Goal: Find specific page/section: Find specific page/section

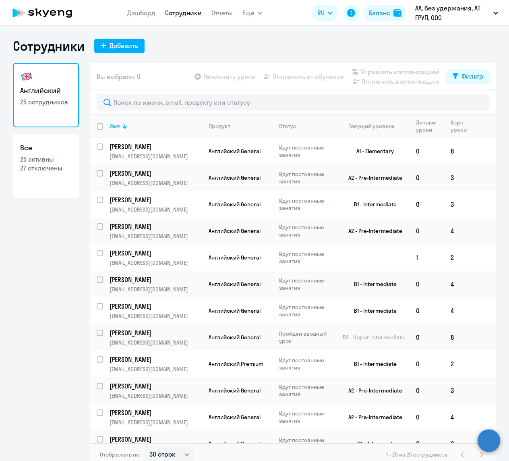
select select "30"
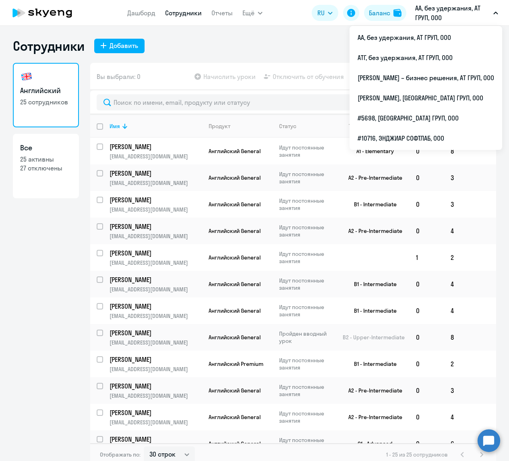
select select "30"
click at [489, 14] on p "АА, без удержания, АТ ГРУП, ООО" at bounding box center [453, 12] width 75 height 19
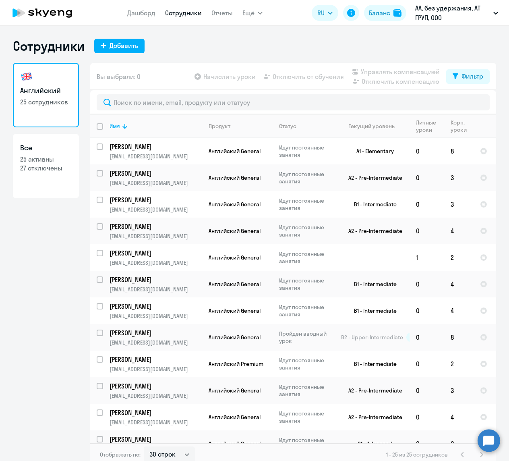
click at [489, 14] on p "АА, без удержания, АТ ГРУП, ООО" at bounding box center [453, 12] width 75 height 19
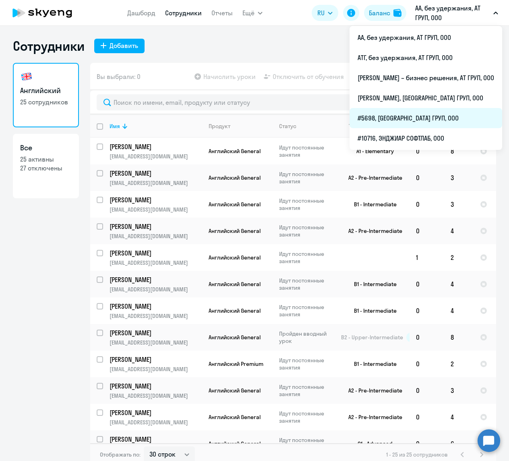
click at [375, 115] on li "#5698, [GEOGRAPHIC_DATA] ГРУП, ООО" at bounding box center [426, 118] width 153 height 20
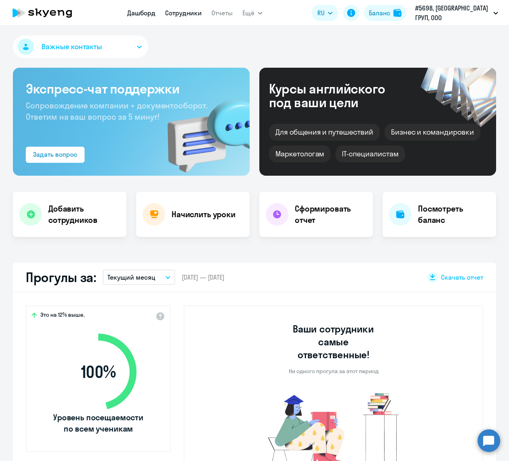
click at [193, 16] on link "Сотрудники" at bounding box center [183, 13] width 37 height 8
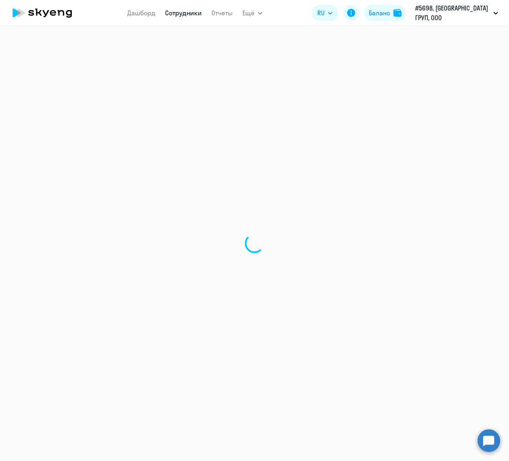
select select "30"
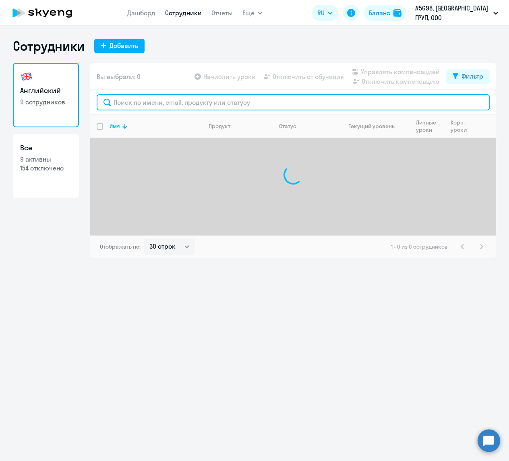
click at [150, 105] on input "text" at bounding box center [293, 102] width 393 height 16
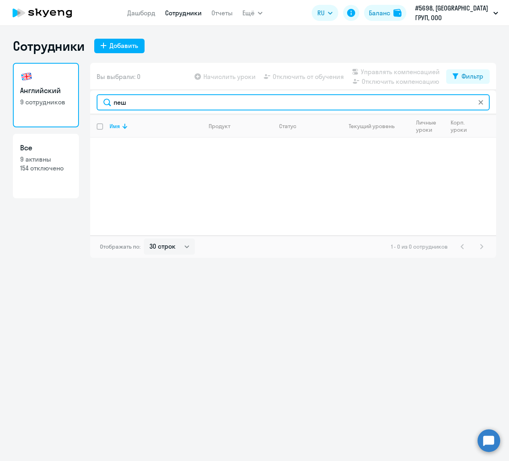
drag, startPoint x: 147, startPoint y: 107, endPoint x: 112, endPoint y: 106, distance: 35.1
click at [112, 106] on input "пеш" at bounding box center [293, 102] width 393 height 16
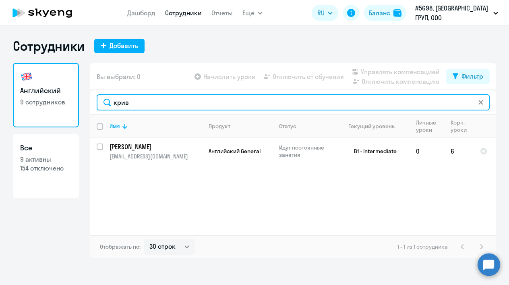
type input "крив"
